Goal: Obtain resource: Obtain resource

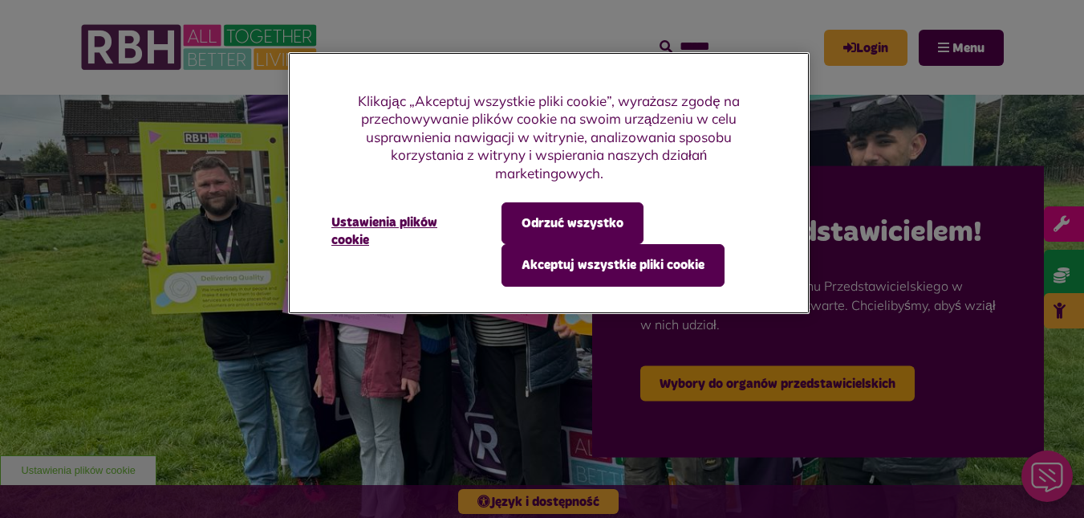
click at [720, 186] on div "Klikając „Akceptuj wszystkie pliki cookie”, wyrażasz zgodę na przechowywanie pl…" at bounding box center [549, 141] width 522 height 99
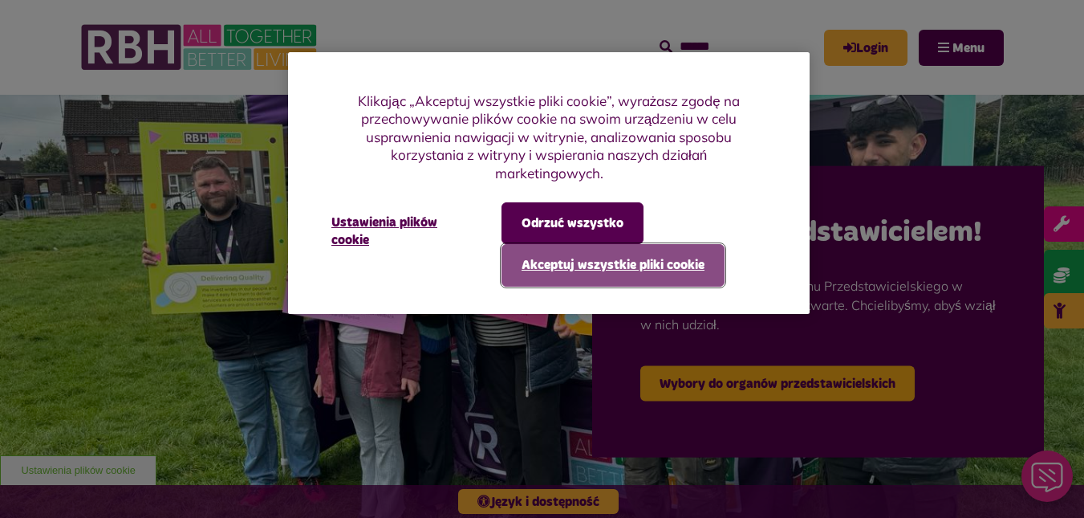
click at [636, 269] on font "Akceptuj wszystkie pliki cookie" at bounding box center [613, 264] width 183 height 13
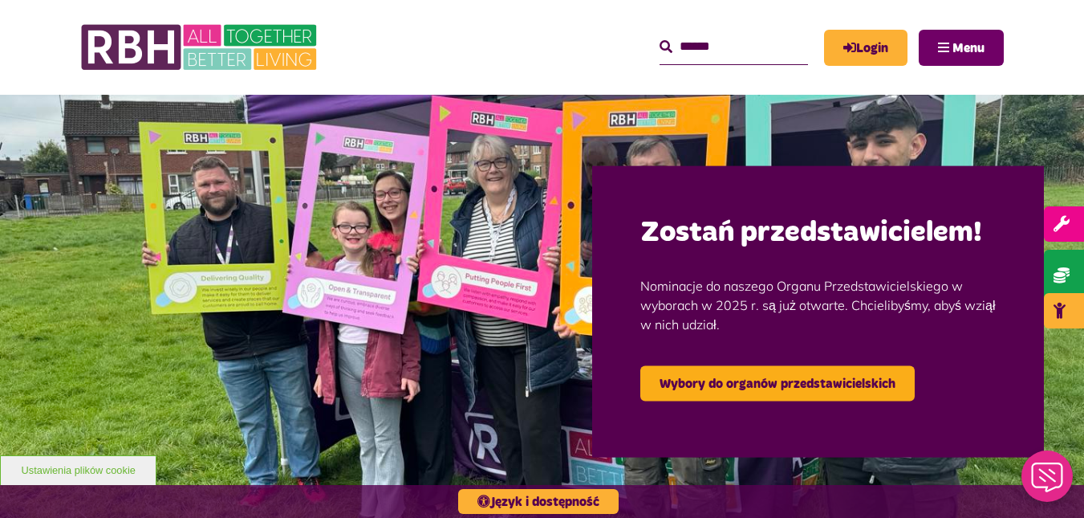
click at [935, 43] on button "Menu" at bounding box center [961, 48] width 85 height 36
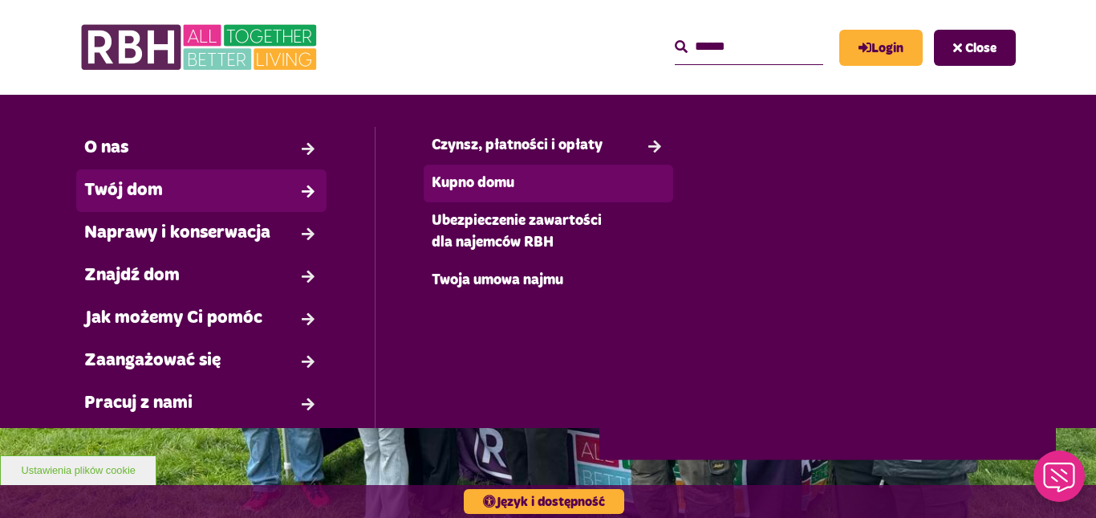
click at [432, 177] on font "Kupno domu" at bounding box center [473, 183] width 83 height 14
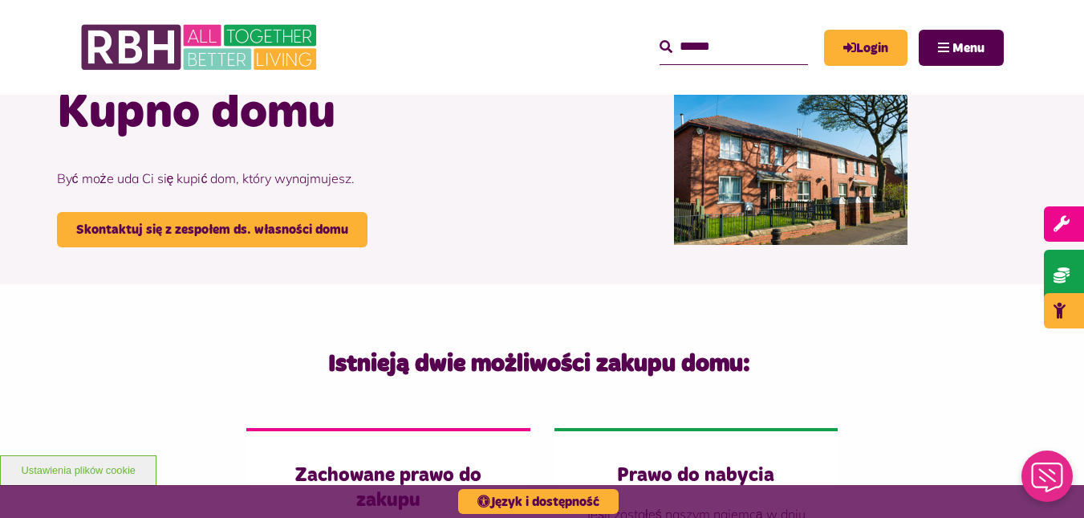
scroll to position [104, 0]
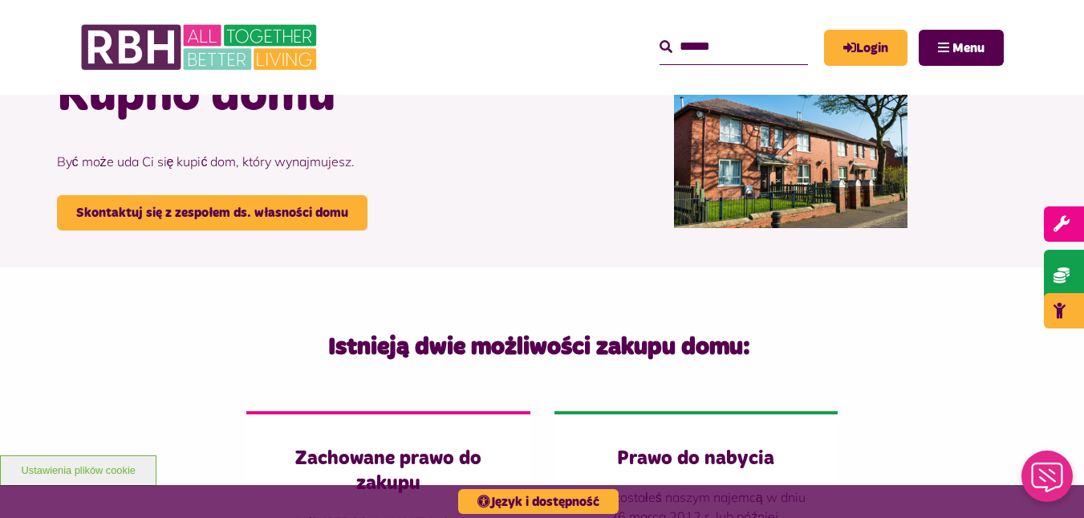
drag, startPoint x: 0, startPoint y: 0, endPoint x: 1093, endPoint y: 79, distance: 1095.9
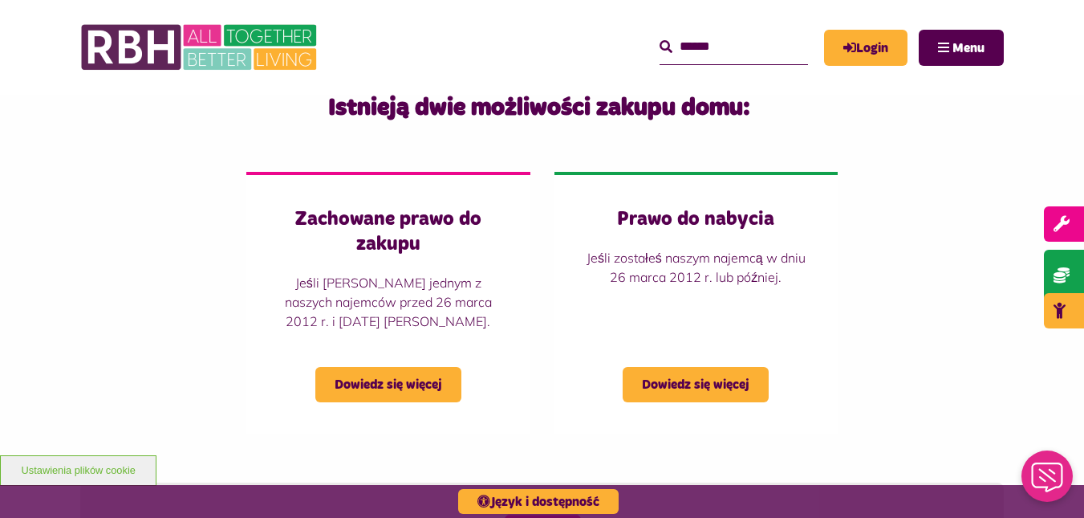
scroll to position [351, 0]
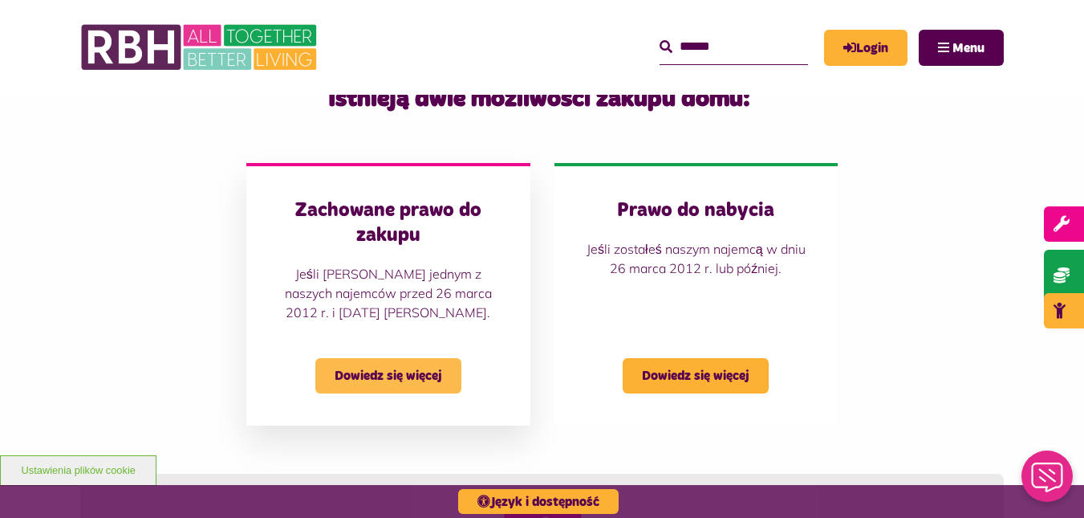
click at [394, 374] on font "Dowiedz się więcej" at bounding box center [389, 375] width 108 height 13
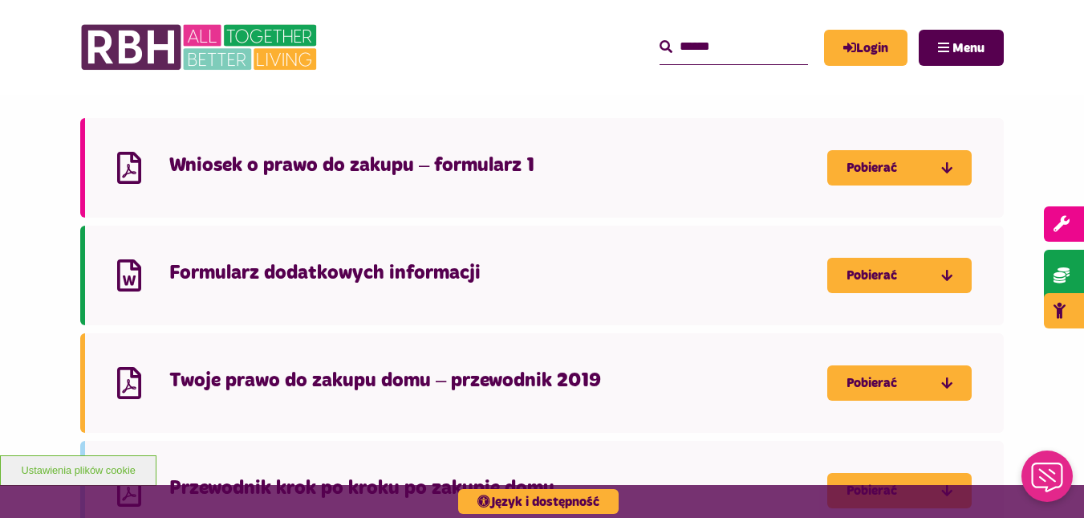
scroll to position [1699, 0]
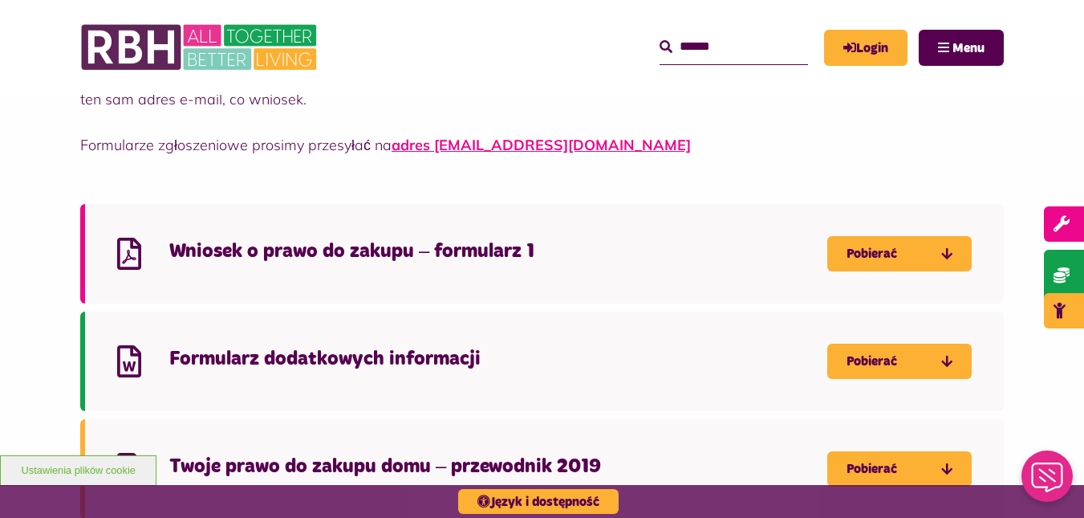
drag, startPoint x: 1095, startPoint y: 47, endPoint x: 1093, endPoint y: 299, distance: 252.0
click at [911, 236] on link "Pobierać" at bounding box center [899, 253] width 144 height 35
click at [855, 355] on font "Pobierać" at bounding box center [872, 361] width 51 height 13
click at [1067, 93] on header "MyRBH O nas Skontaktuj się z nami Szukaj" at bounding box center [542, 47] width 1084 height 95
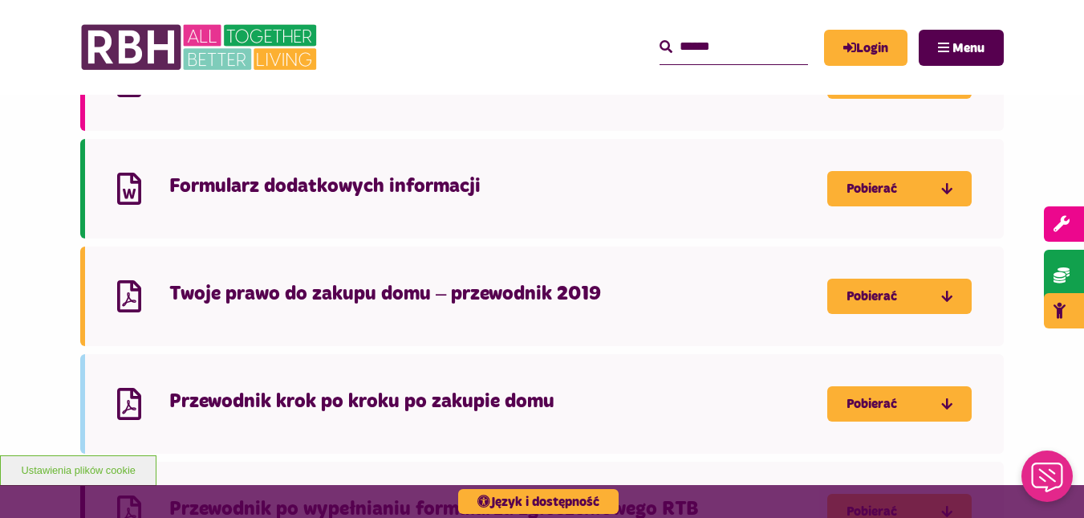
scroll to position [1876, 0]
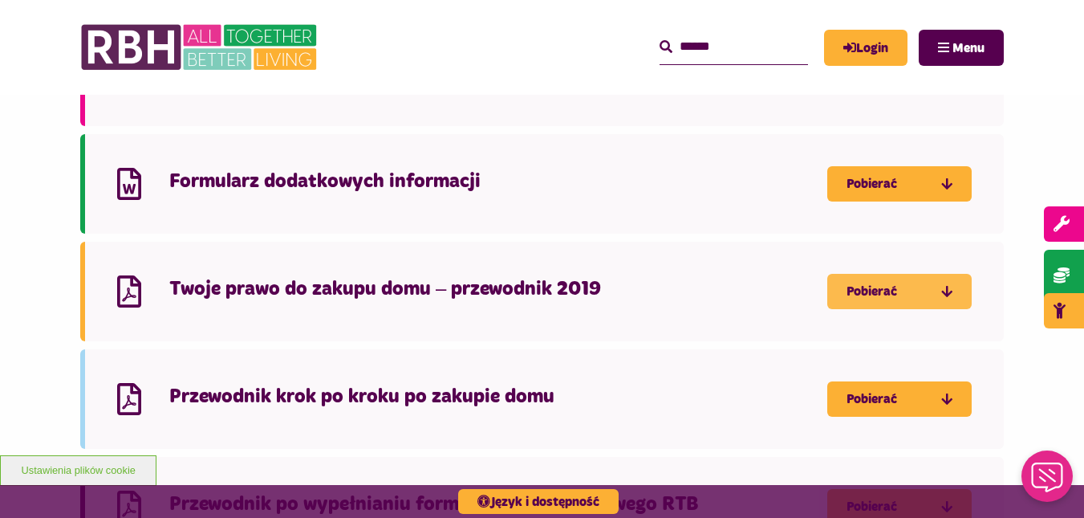
click at [890, 285] on font "Pobierać" at bounding box center [872, 291] width 51 height 13
